Goal: Book appointment/travel/reservation

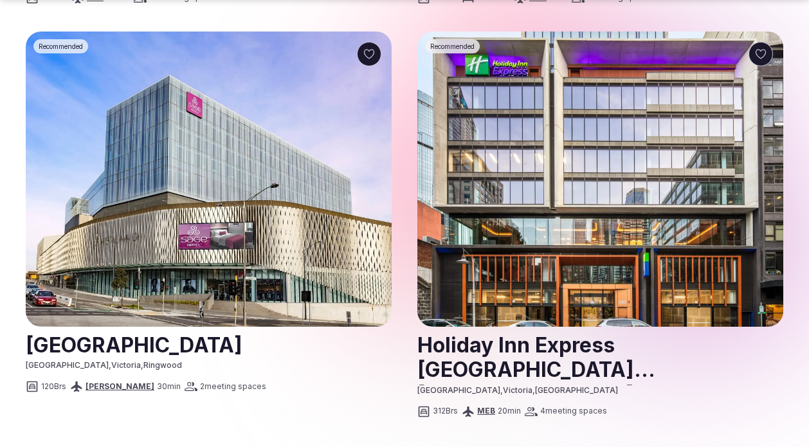
scroll to position [2821, 0]
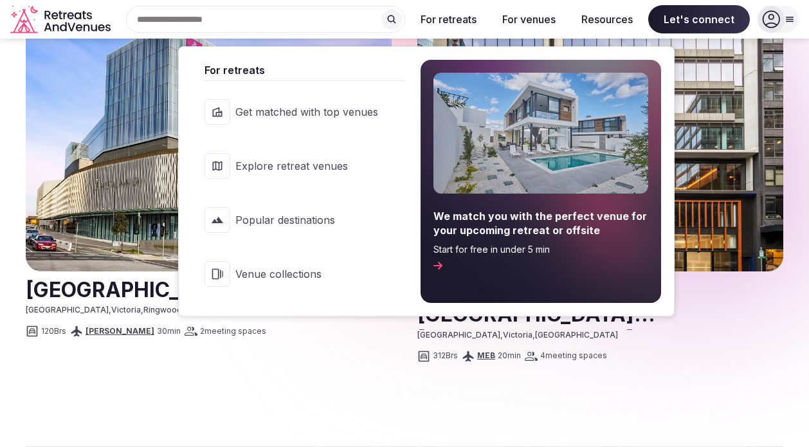
click at [462, 21] on button "For retreats" at bounding box center [448, 19] width 77 height 28
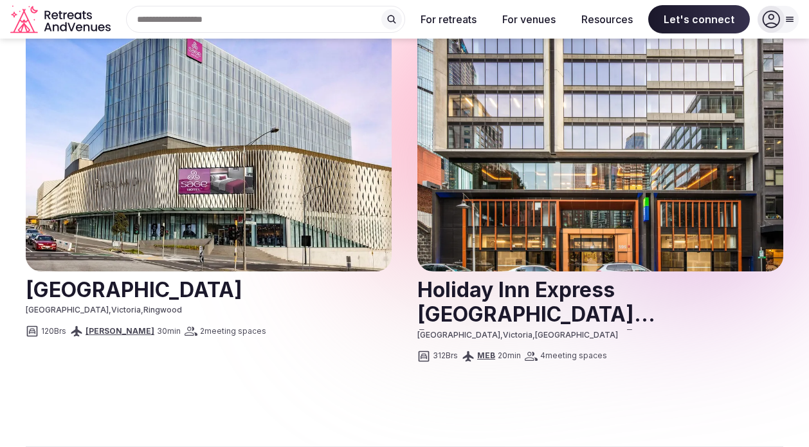
click at [462, 21] on button "For retreats" at bounding box center [448, 19] width 77 height 28
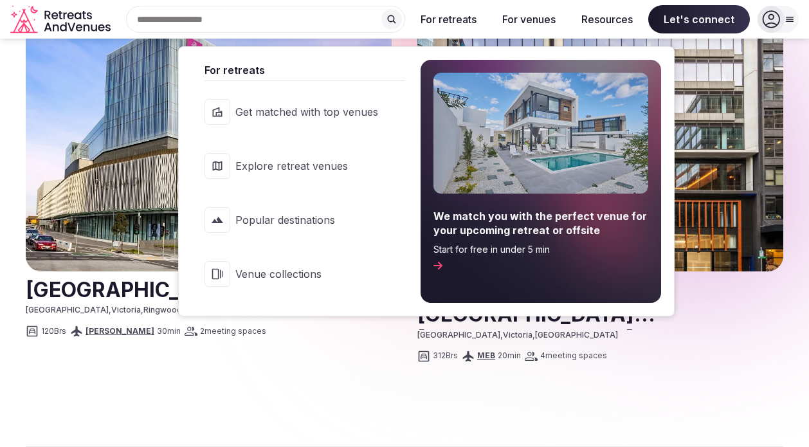
click at [342, 166] on span "Explore retreat venues" at bounding box center [306, 166] width 143 height 14
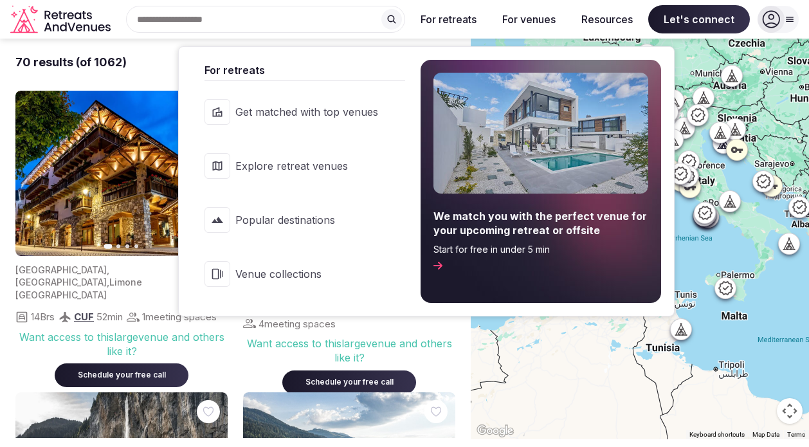
click at [469, 17] on button "For retreats" at bounding box center [448, 19] width 77 height 28
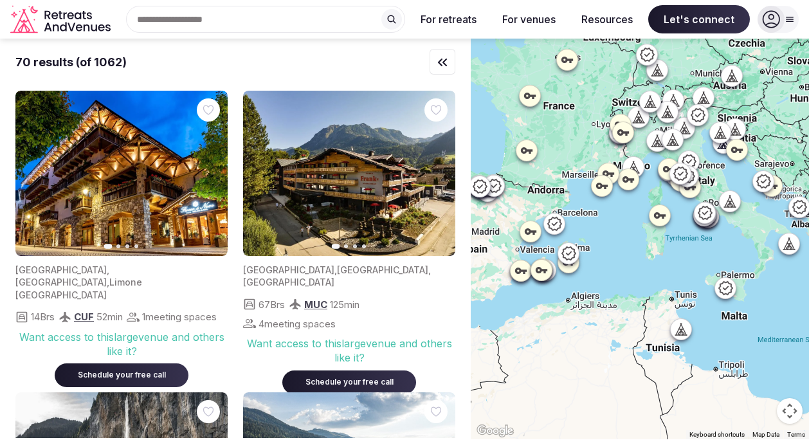
click at [315, 20] on input "text" at bounding box center [265, 19] width 279 height 27
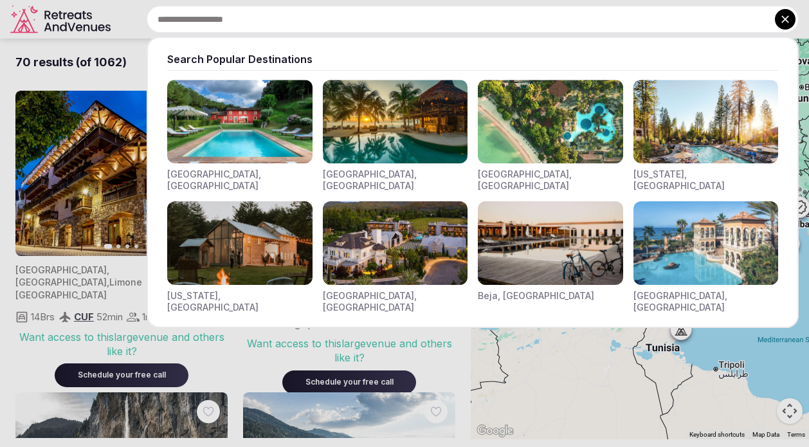
type input "*"
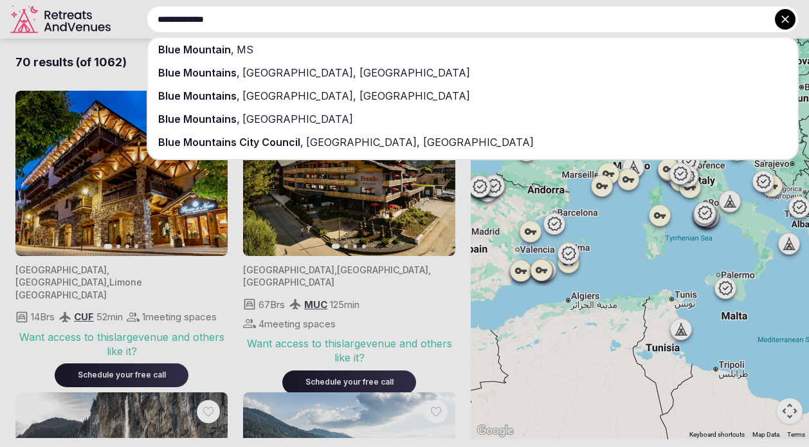
type input "**********"
click at [306, 80] on div "[GEOGRAPHIC_DATA] , [GEOGRAPHIC_DATA], [GEOGRAPHIC_DATA]" at bounding box center [473, 72] width 650 height 23
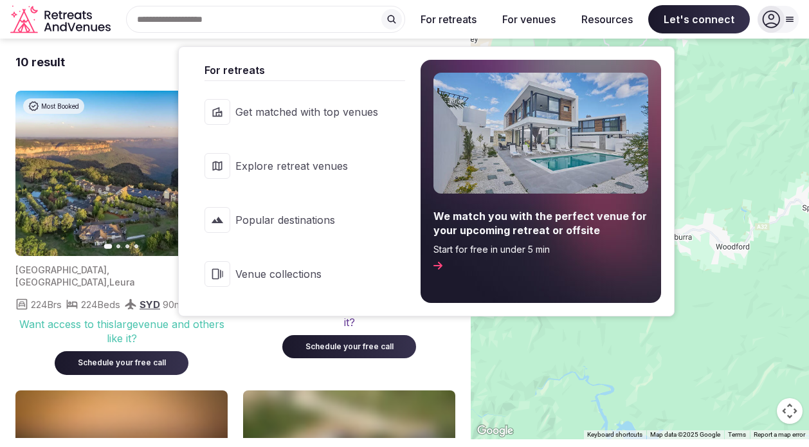
click at [457, 19] on button "For retreats" at bounding box center [448, 19] width 77 height 28
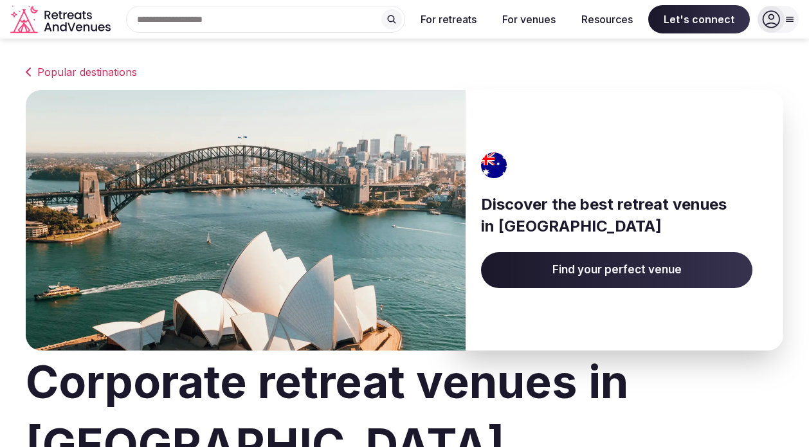
scroll to position [2821, 0]
